Goal: Find specific page/section: Find specific page/section

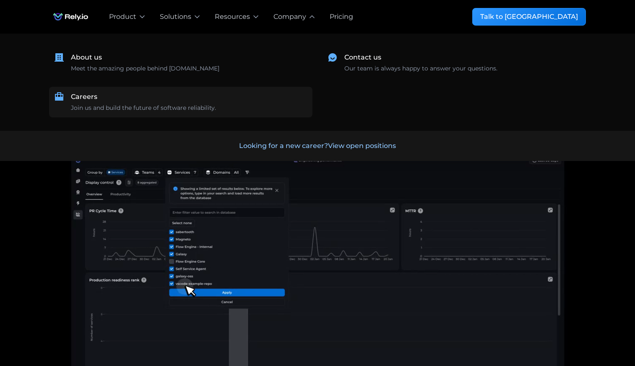
click at [97, 98] on div "Careers" at bounding box center [84, 97] width 26 height 10
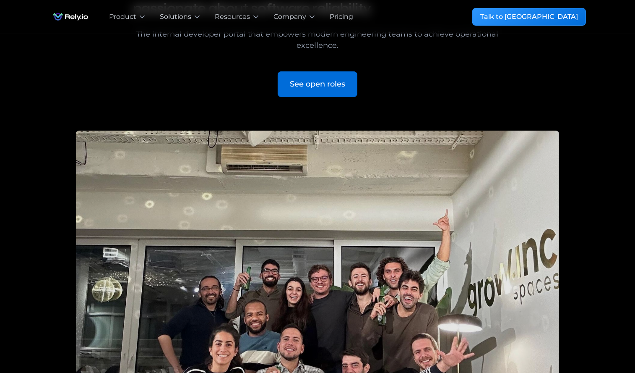
scroll to position [121, 0]
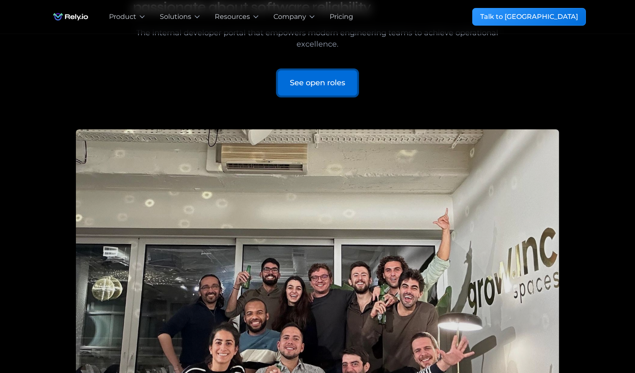
click at [336, 86] on div "See open roles" at bounding box center [317, 82] width 55 height 11
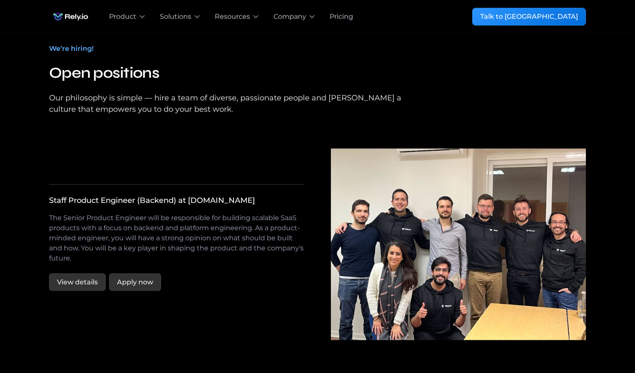
scroll to position [1545, 0]
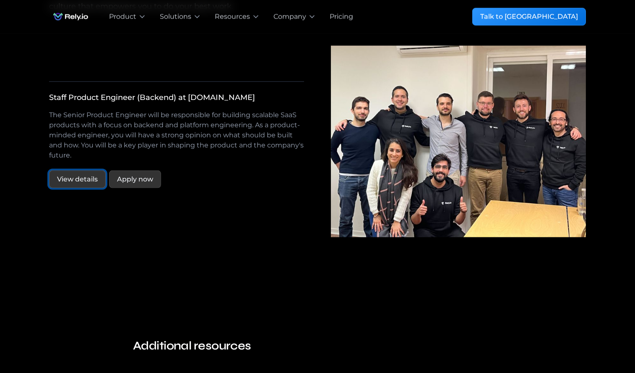
click at [81, 174] on link "View details" at bounding box center [77, 179] width 57 height 18
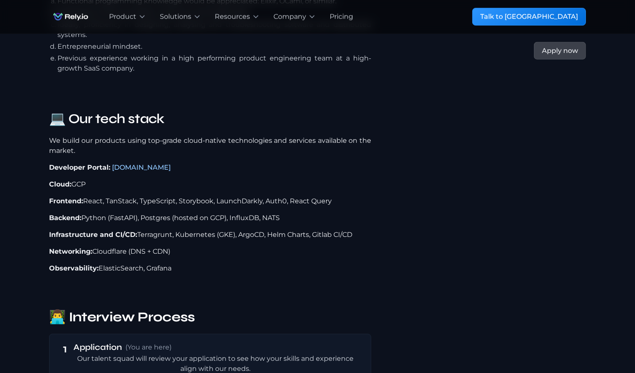
scroll to position [1215, 0]
